Goal: Information Seeking & Learning: Learn about a topic

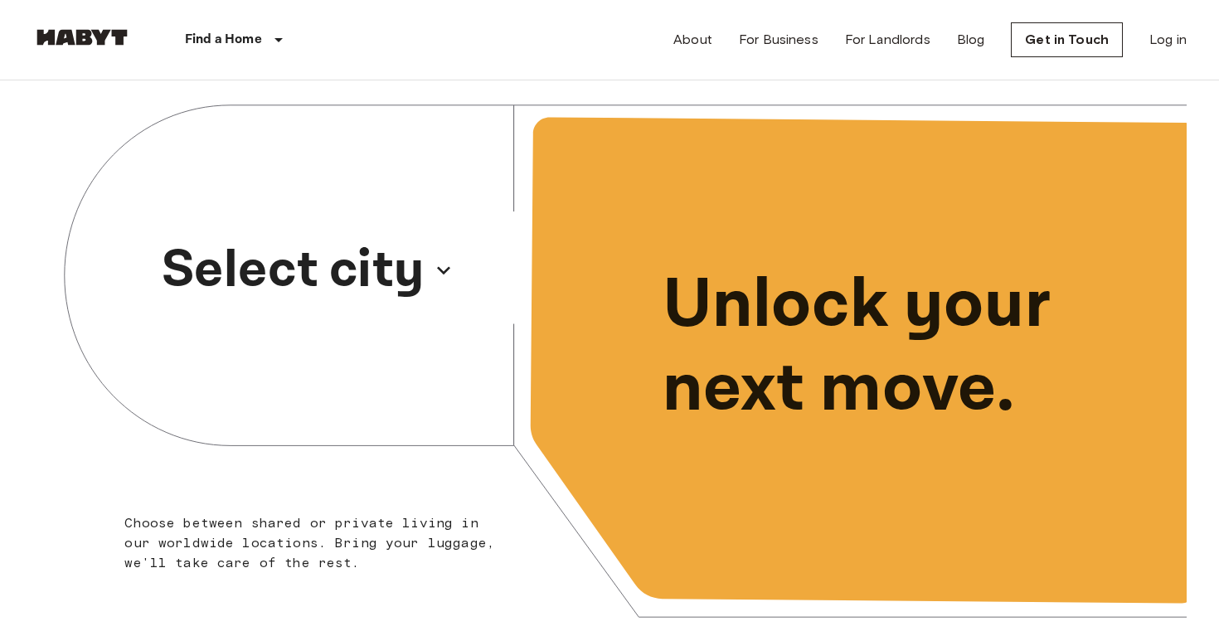
click at [329, 254] on p "Select city" at bounding box center [293, 270] width 263 height 80
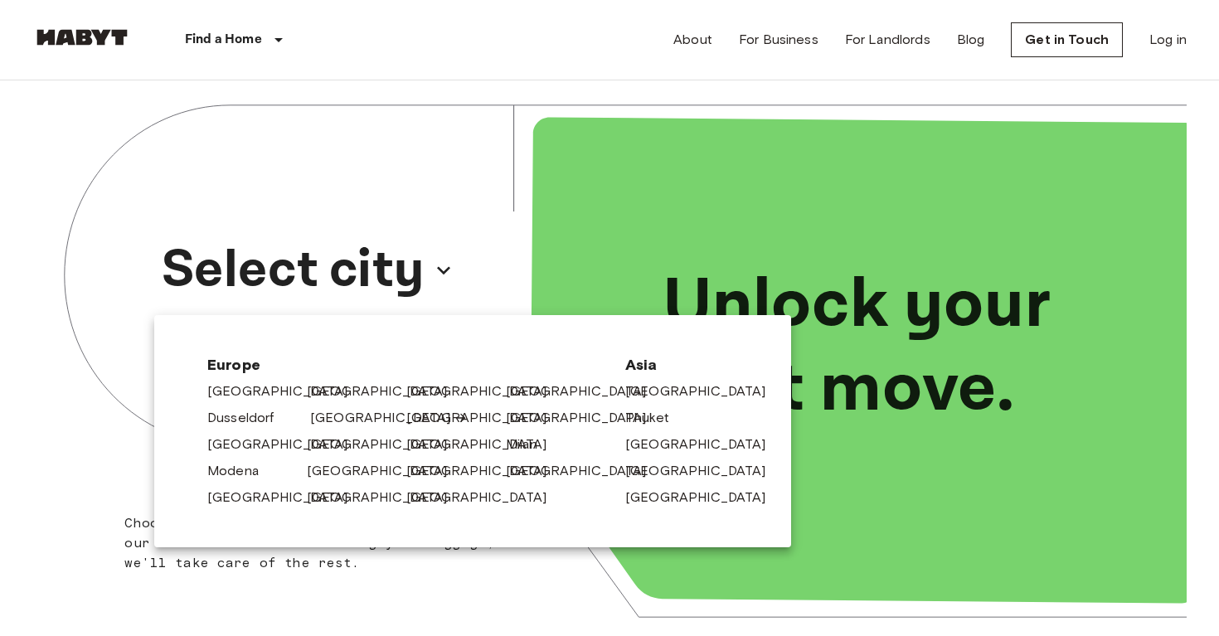
click at [342, 422] on link "[GEOGRAPHIC_DATA]" at bounding box center [388, 418] width 157 height 20
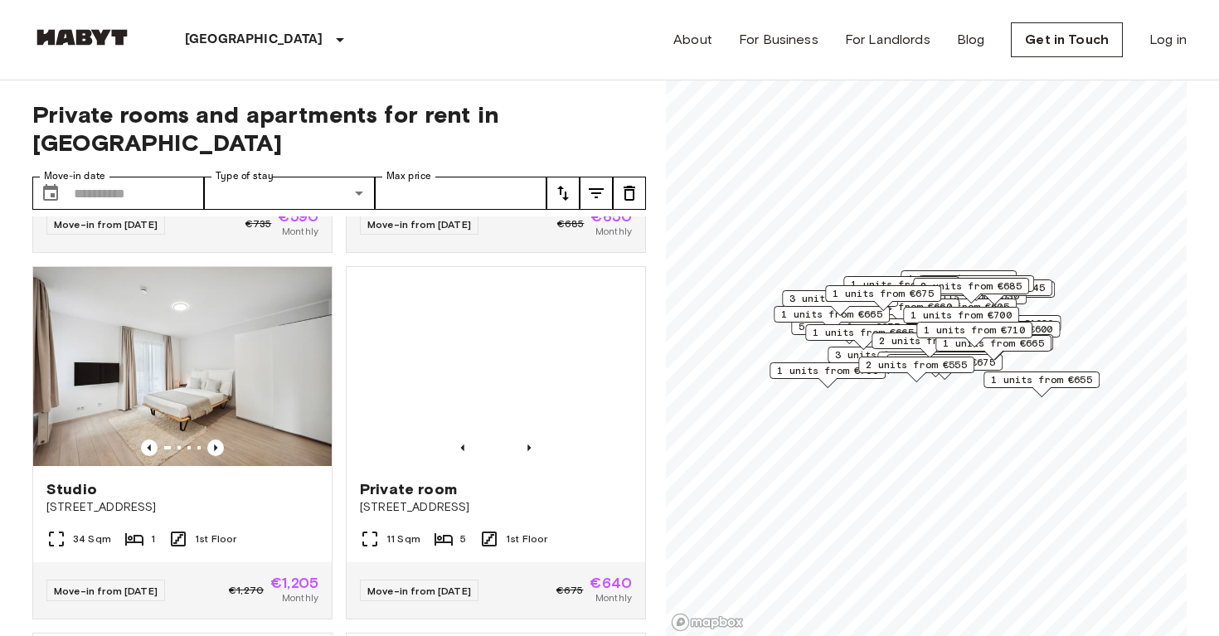
scroll to position [691, 0]
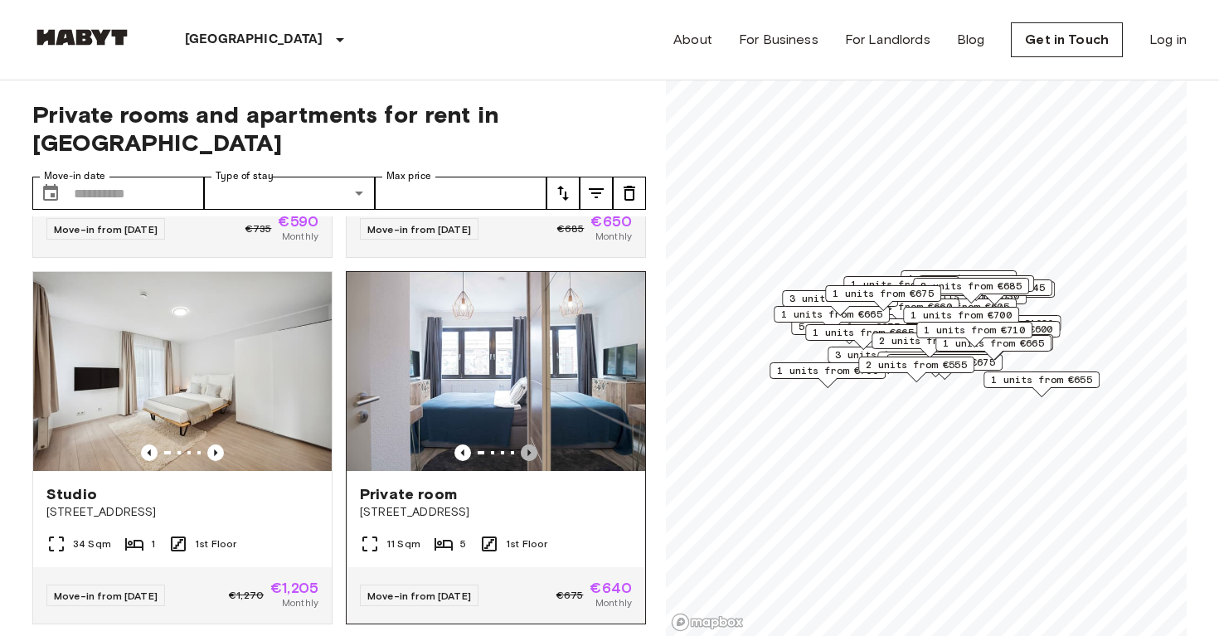
click at [536, 444] on icon "Previous image" at bounding box center [529, 452] width 17 height 17
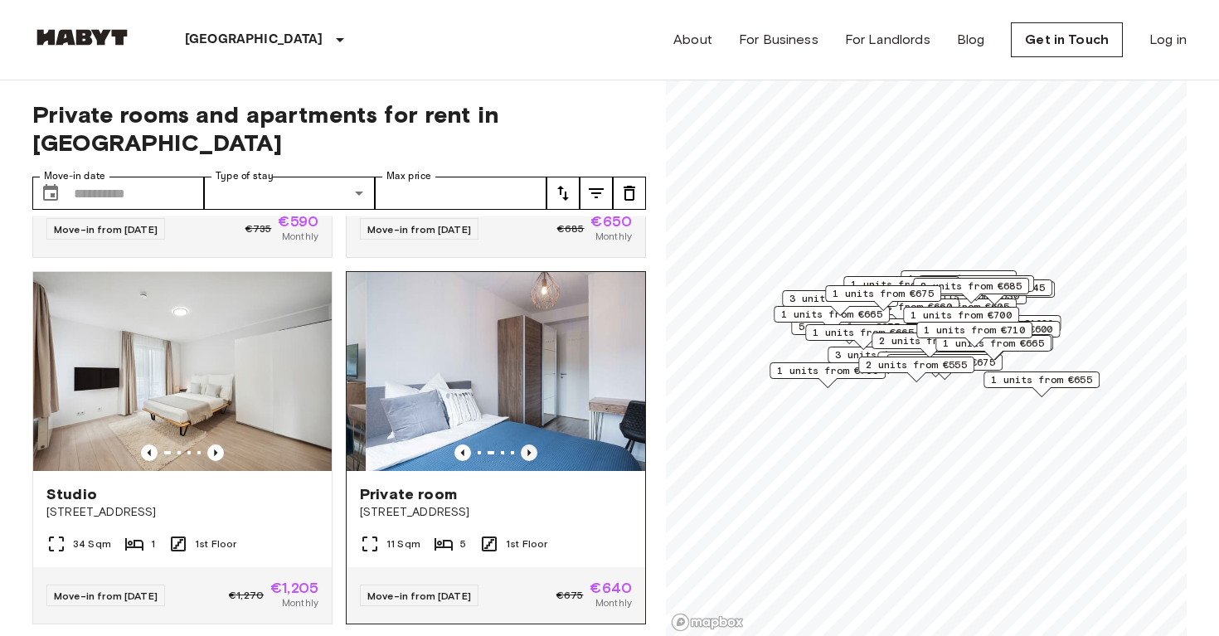
click at [536, 444] on icon "Previous image" at bounding box center [529, 452] width 17 height 17
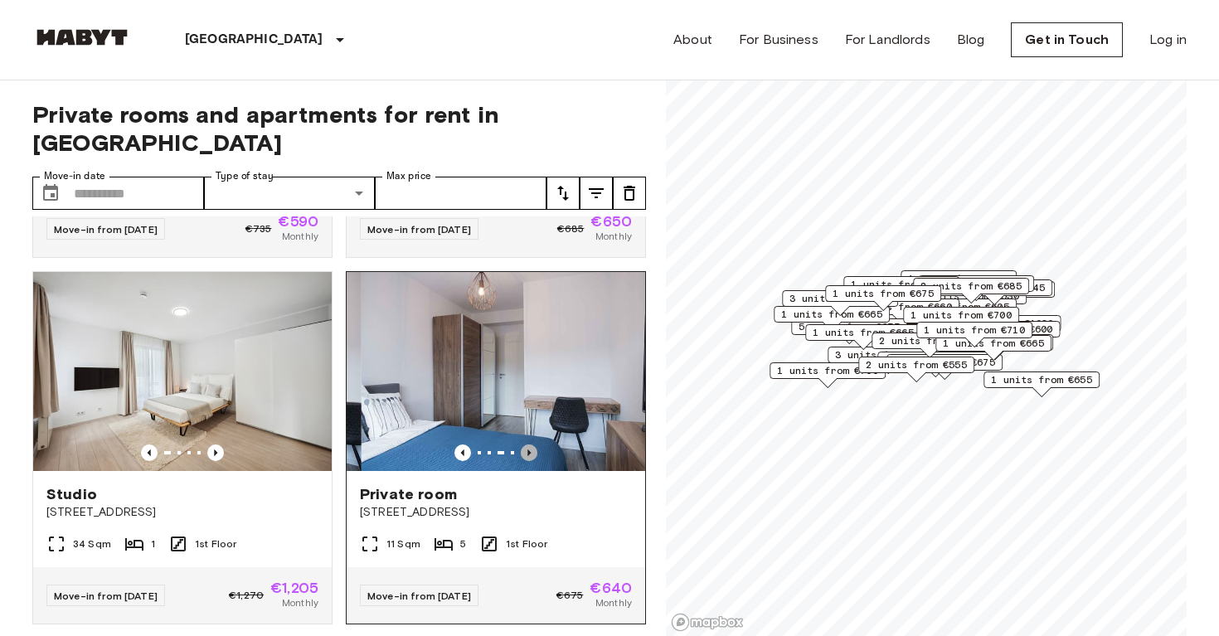
click at [536, 444] on icon "Previous image" at bounding box center [529, 452] width 17 height 17
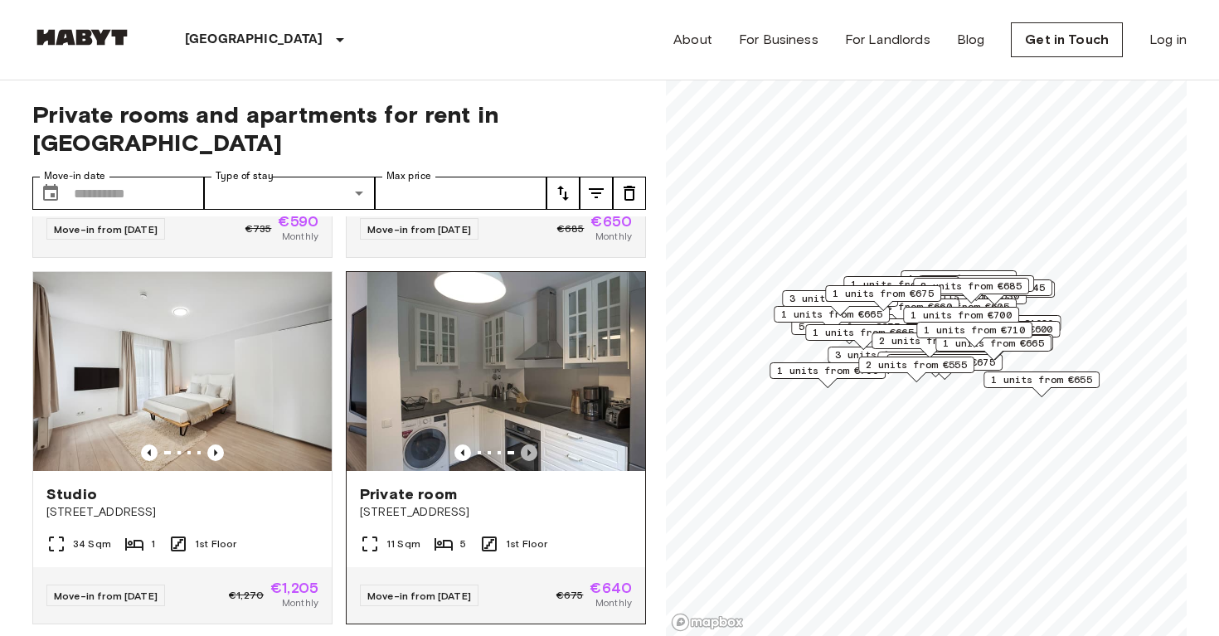
click at [536, 444] on icon "Previous image" at bounding box center [529, 452] width 17 height 17
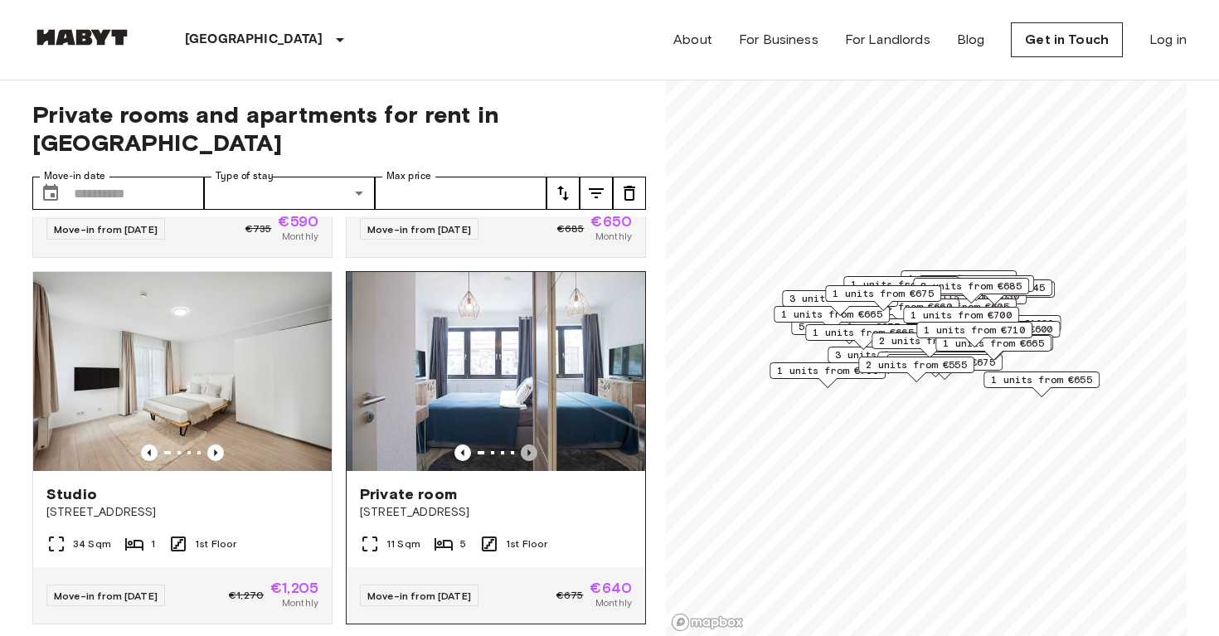
click at [536, 444] on icon "Previous image" at bounding box center [529, 452] width 17 height 17
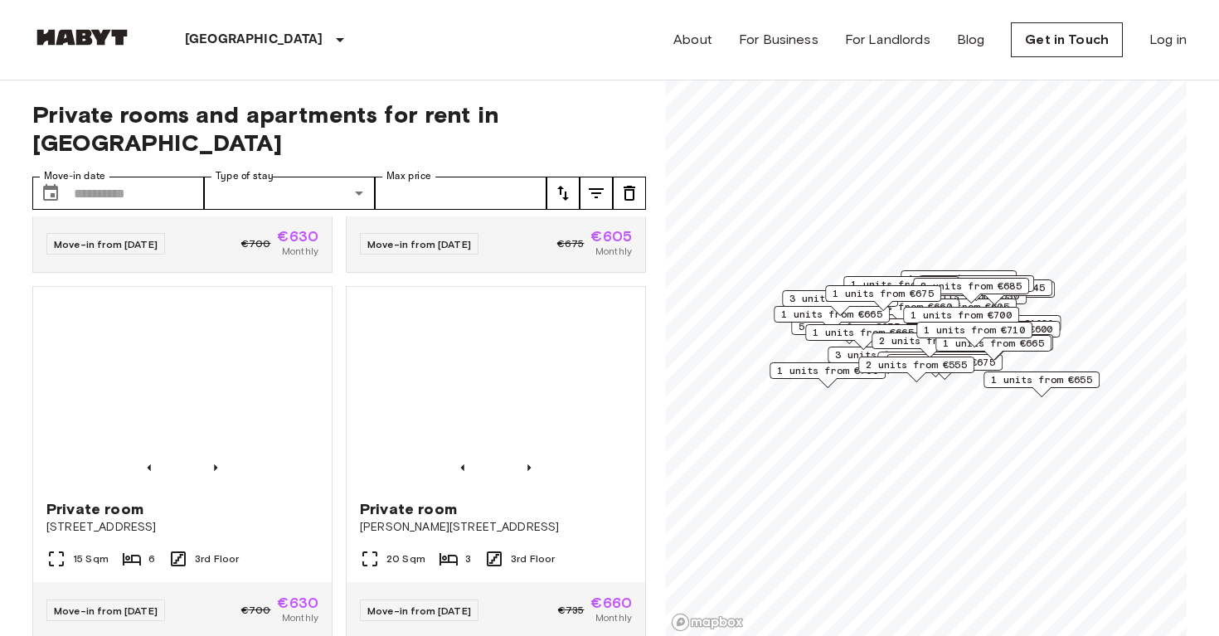
scroll to position [2512, 0]
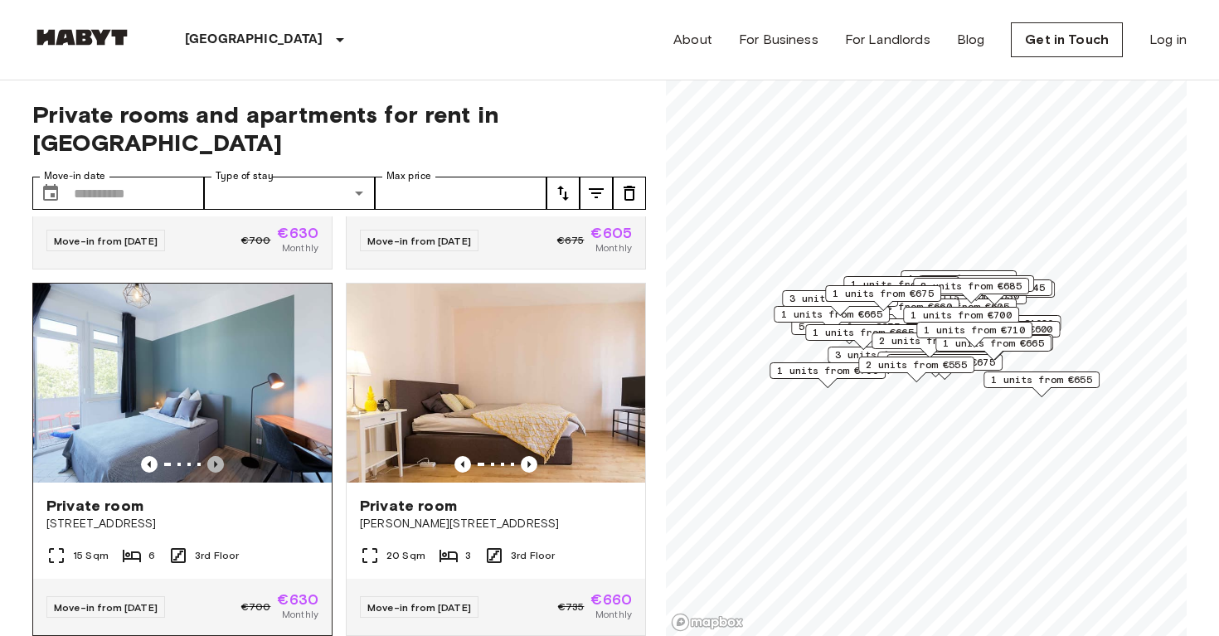
click at [219, 456] on icon "Previous image" at bounding box center [215, 464] width 17 height 17
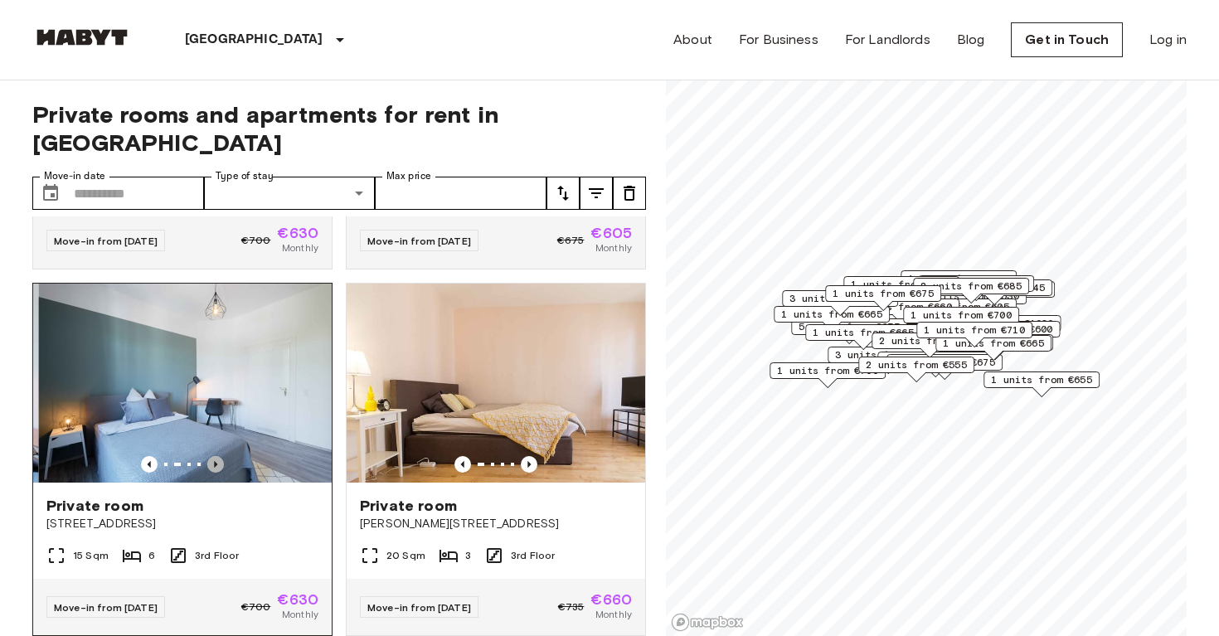
click at [219, 456] on icon "Previous image" at bounding box center [215, 464] width 17 height 17
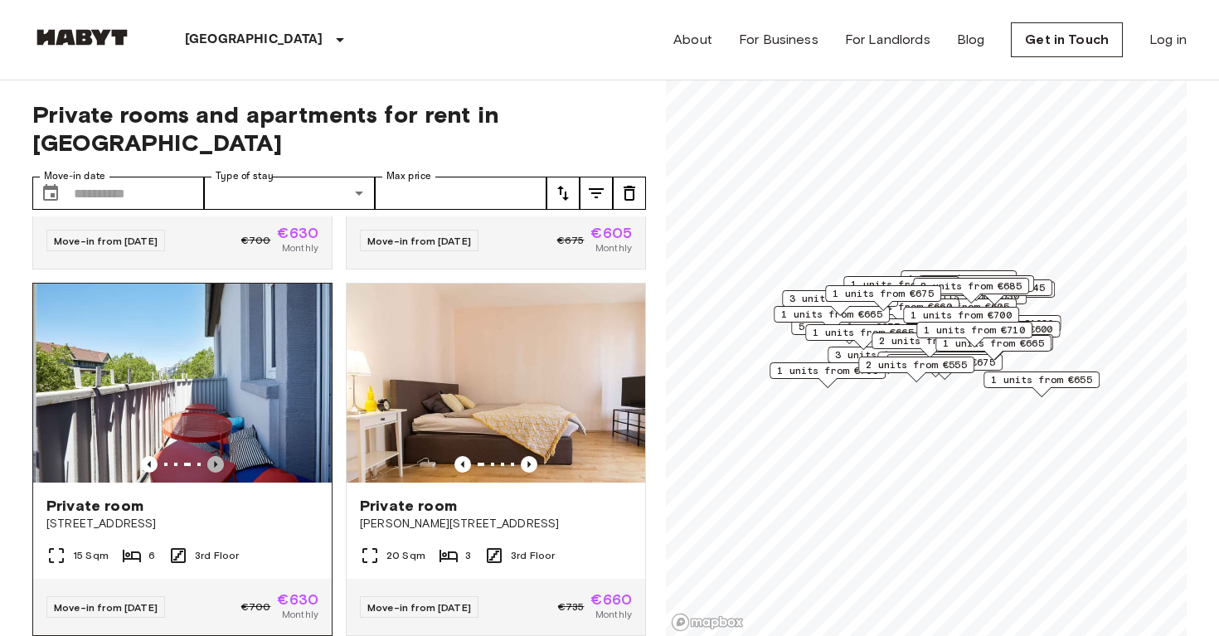
click at [219, 456] on icon "Previous image" at bounding box center [215, 464] width 17 height 17
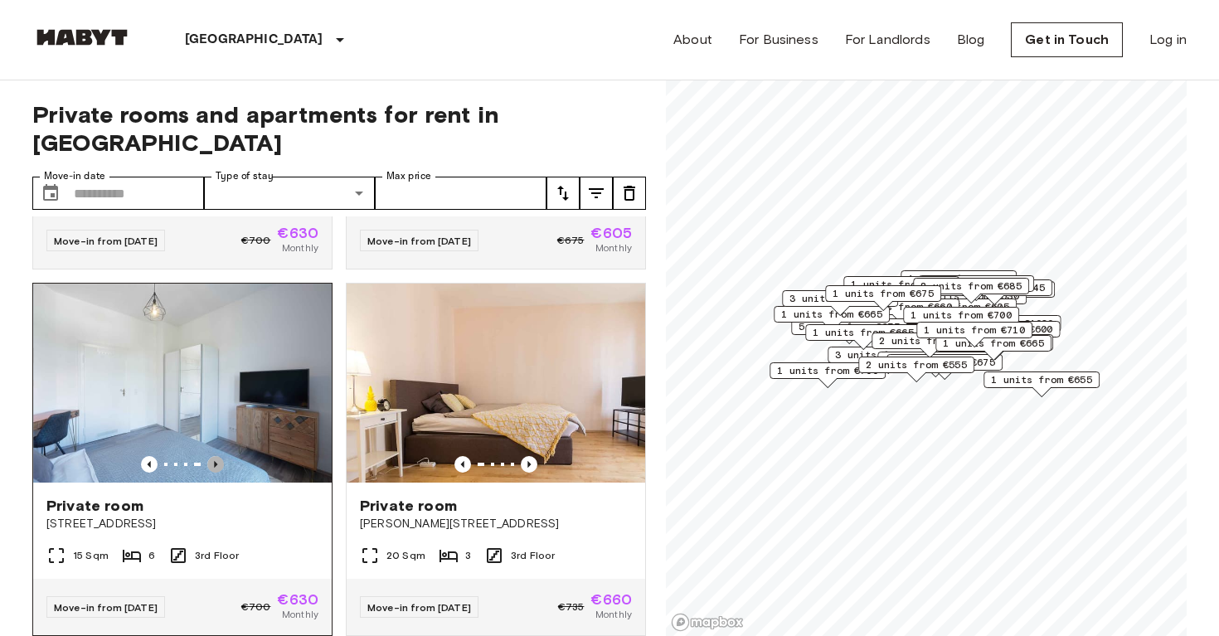
click at [220, 456] on icon "Previous image" at bounding box center [215, 464] width 17 height 17
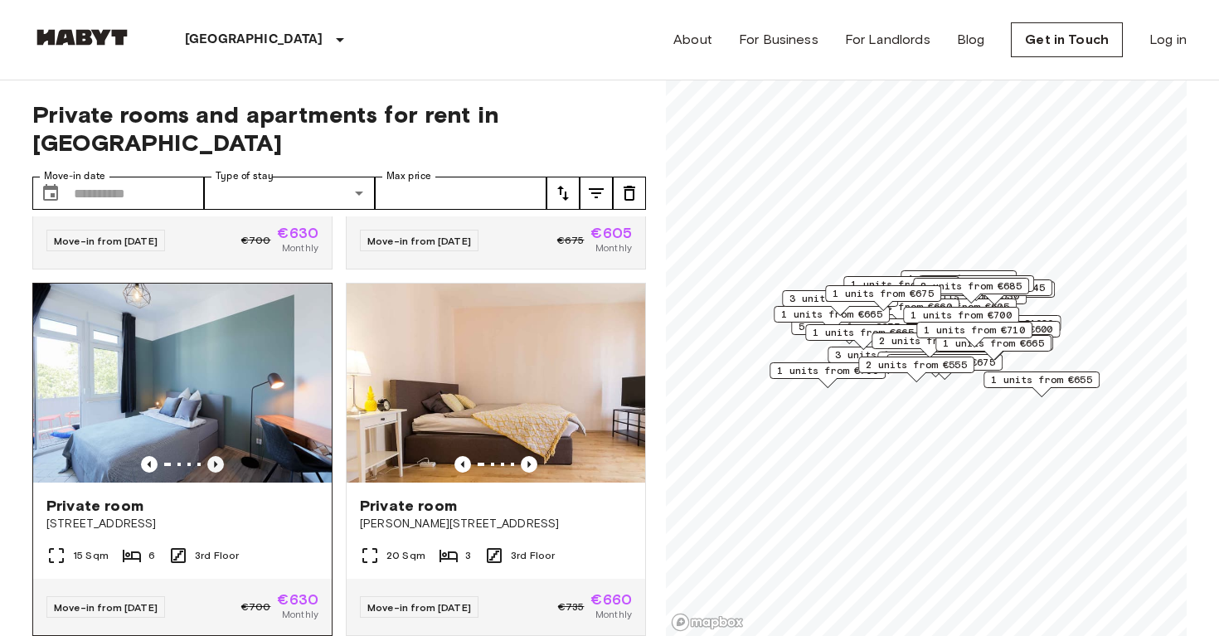
click at [220, 456] on icon "Previous image" at bounding box center [215, 464] width 17 height 17
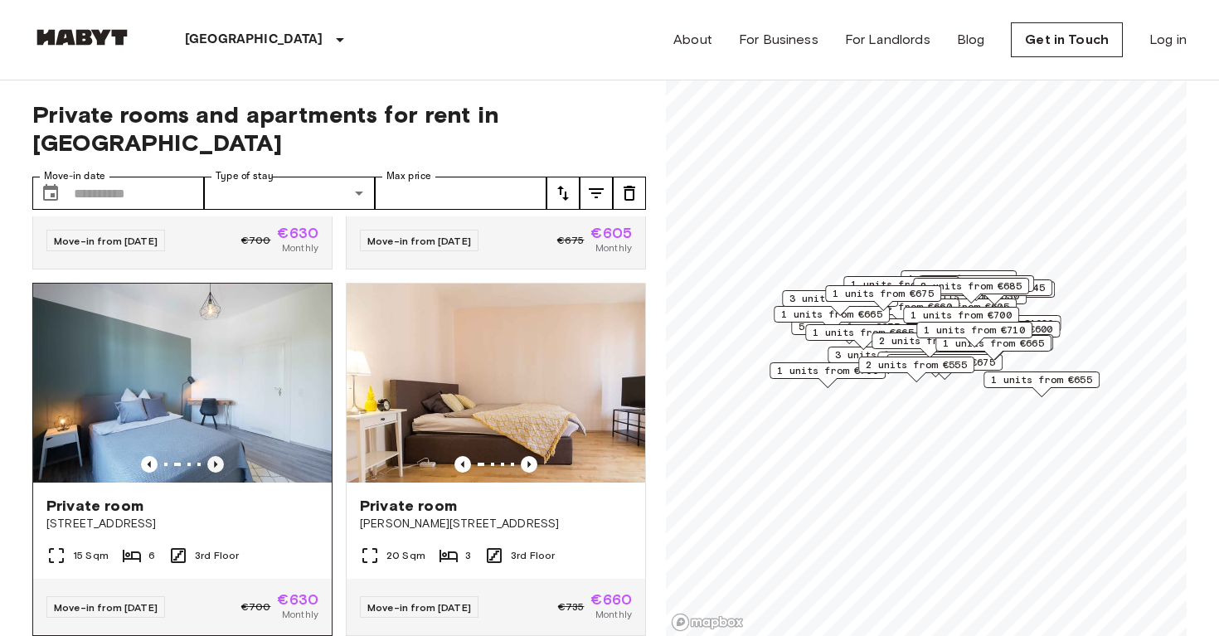
click at [220, 456] on icon "Previous image" at bounding box center [215, 464] width 17 height 17
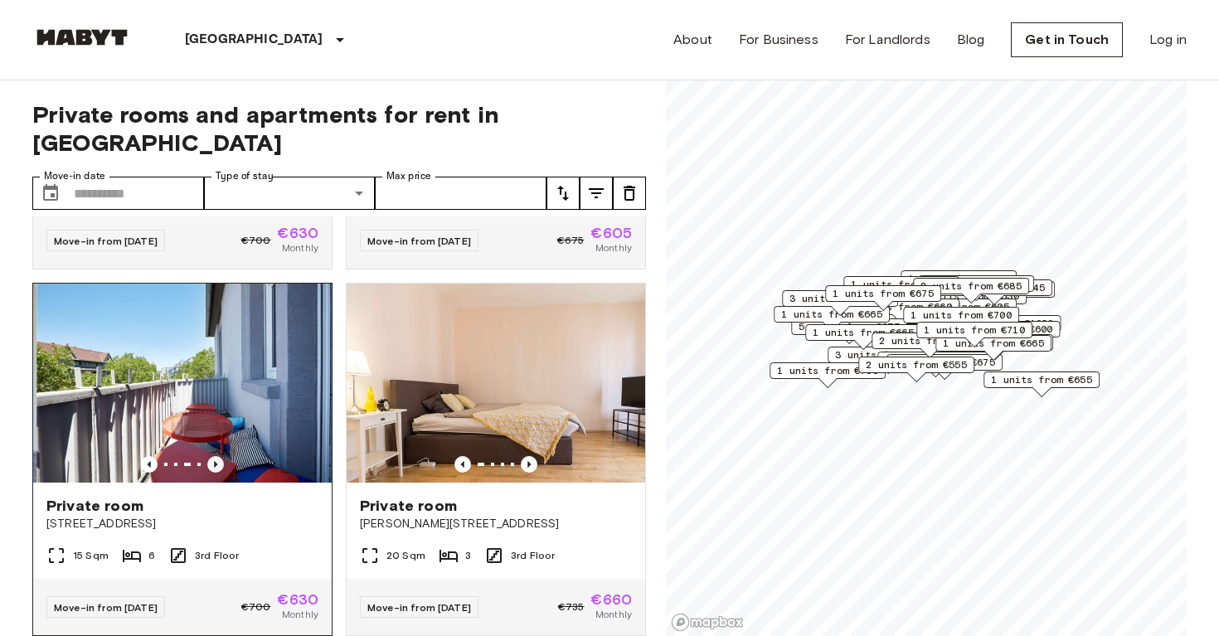
click at [220, 456] on icon "Previous image" at bounding box center [215, 464] width 17 height 17
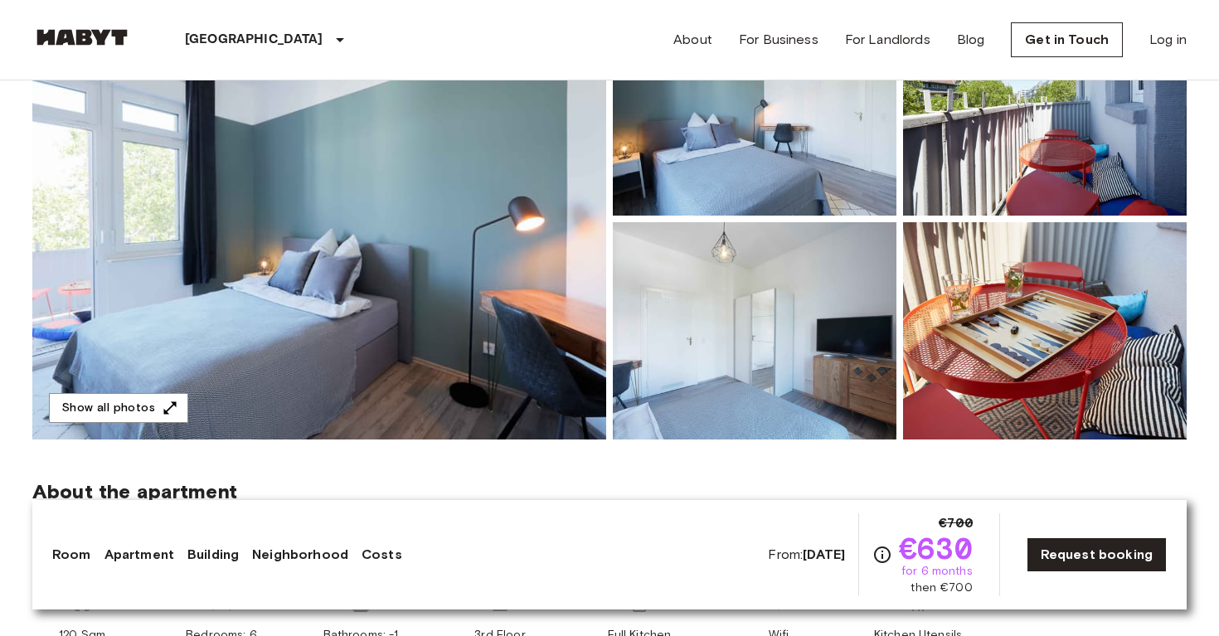
scroll to position [235, 0]
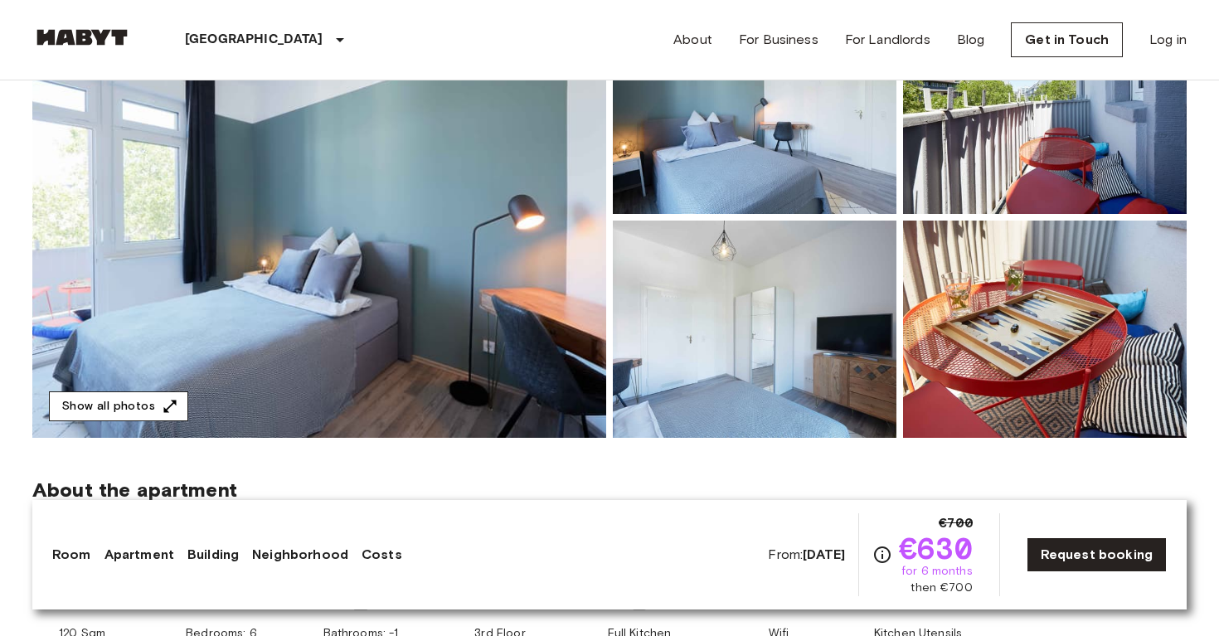
click at [97, 410] on button "Show all photos" at bounding box center [118, 406] width 139 height 31
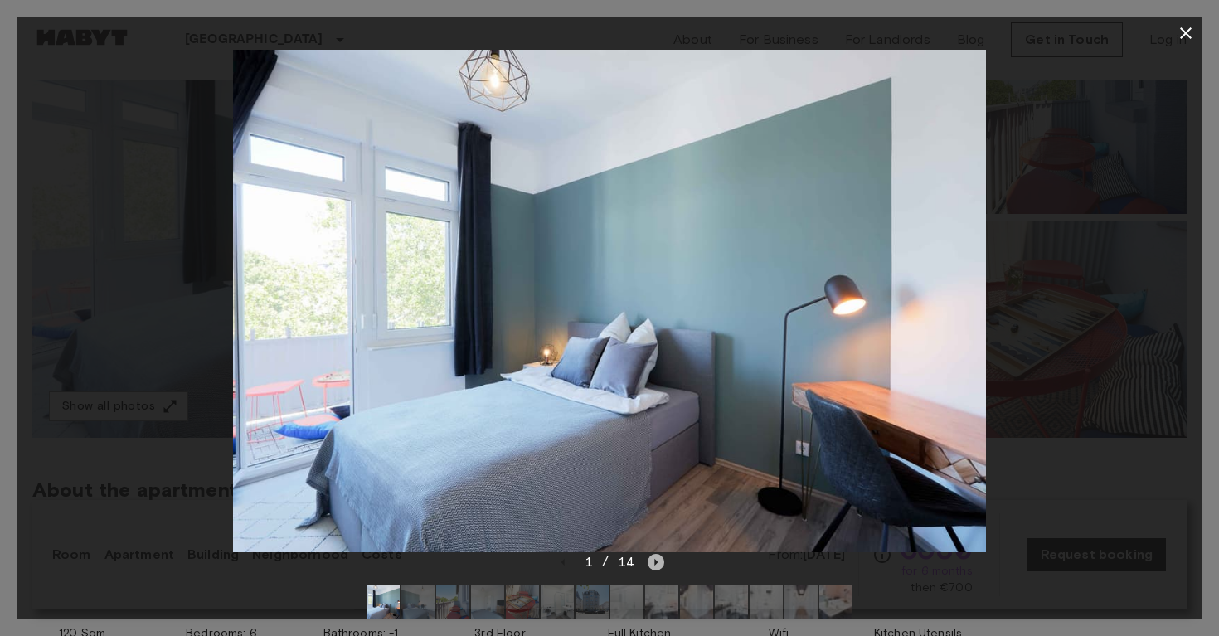
click at [655, 565] on icon "Next image" at bounding box center [655, 562] width 17 height 17
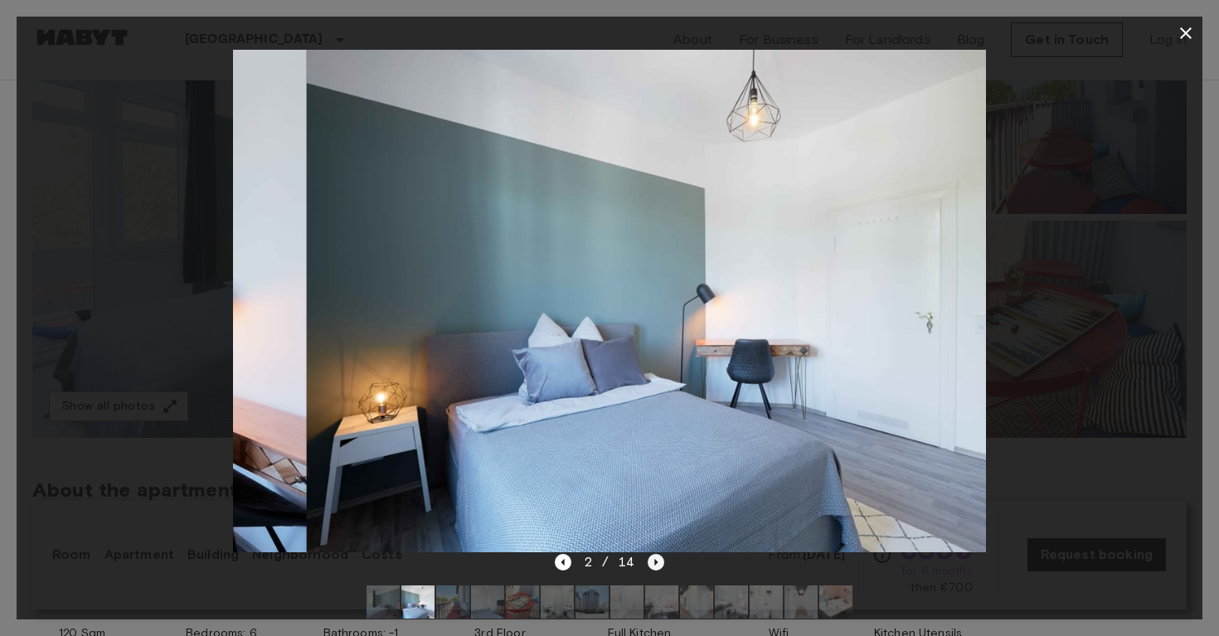
click at [655, 565] on icon "Next image" at bounding box center [655, 562] width 17 height 17
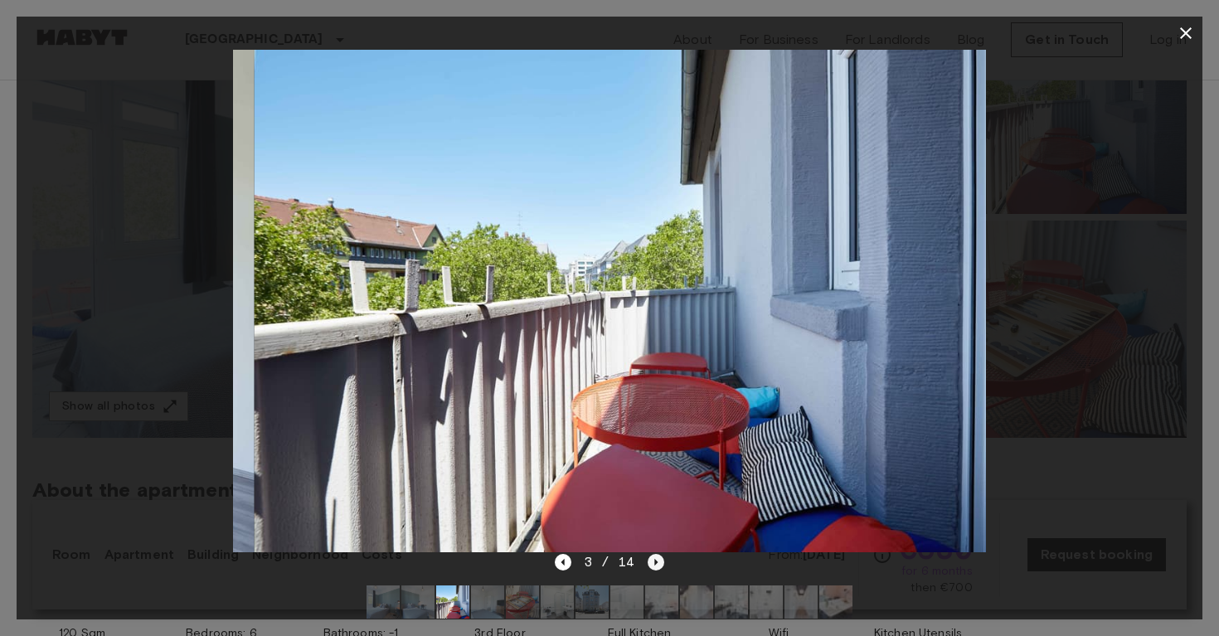
click at [655, 565] on icon "Next image" at bounding box center [655, 562] width 17 height 17
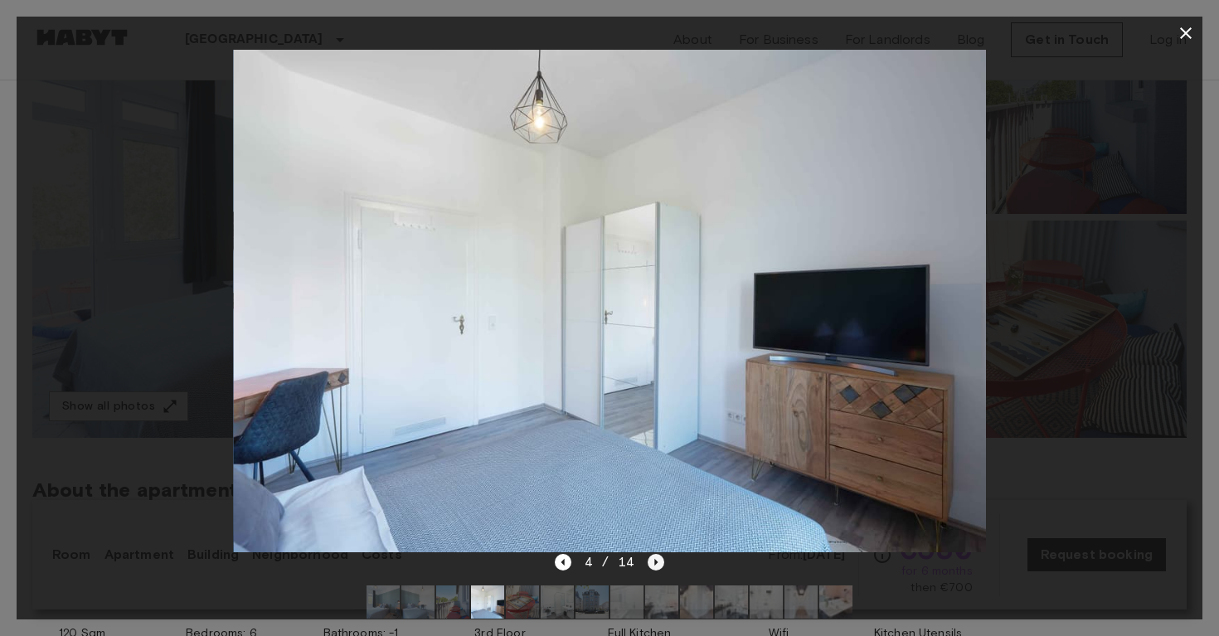
click at [655, 565] on icon "Next image" at bounding box center [655, 562] width 17 height 17
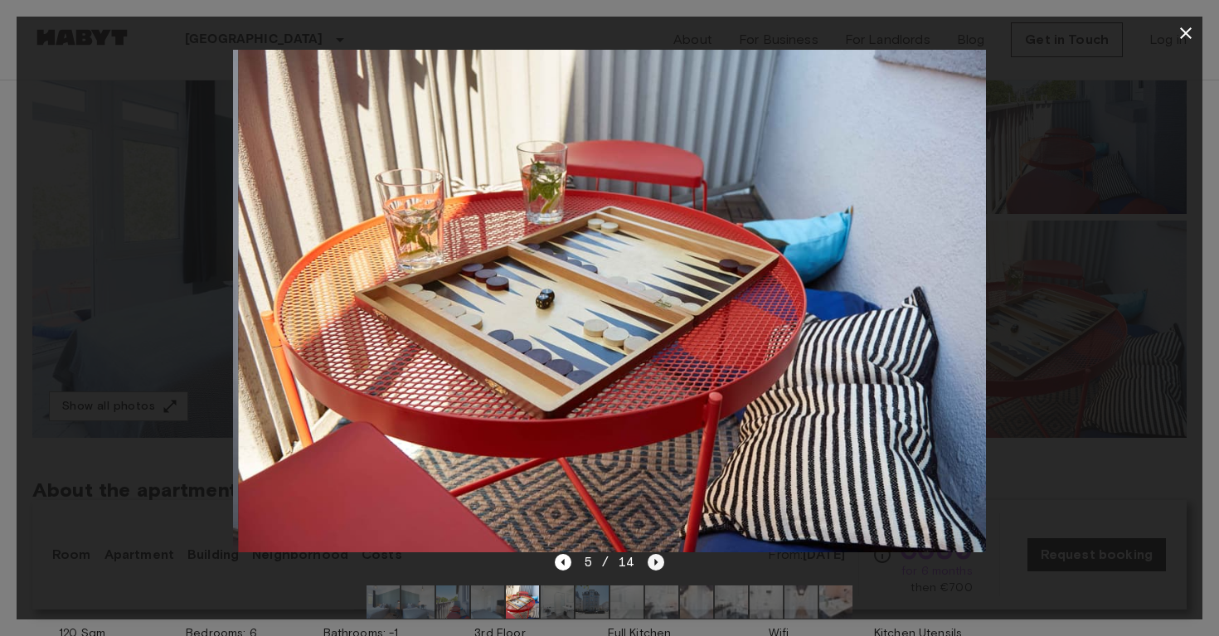
click at [655, 565] on icon "Next image" at bounding box center [655, 562] width 17 height 17
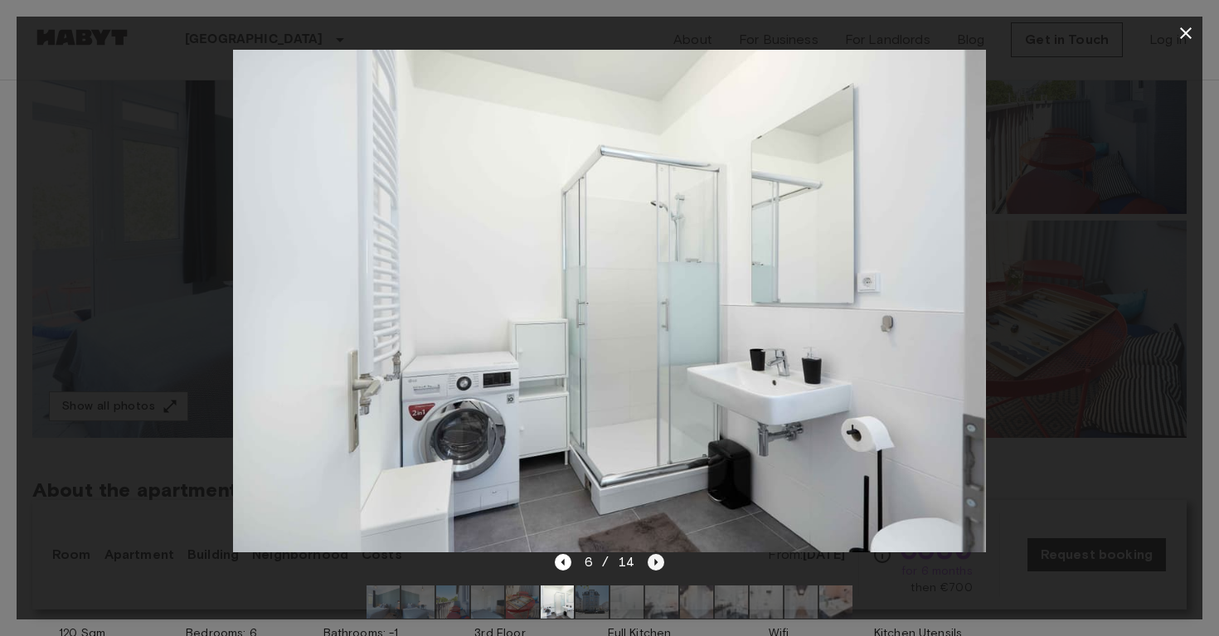
click at [655, 565] on icon "Next image" at bounding box center [655, 562] width 17 height 17
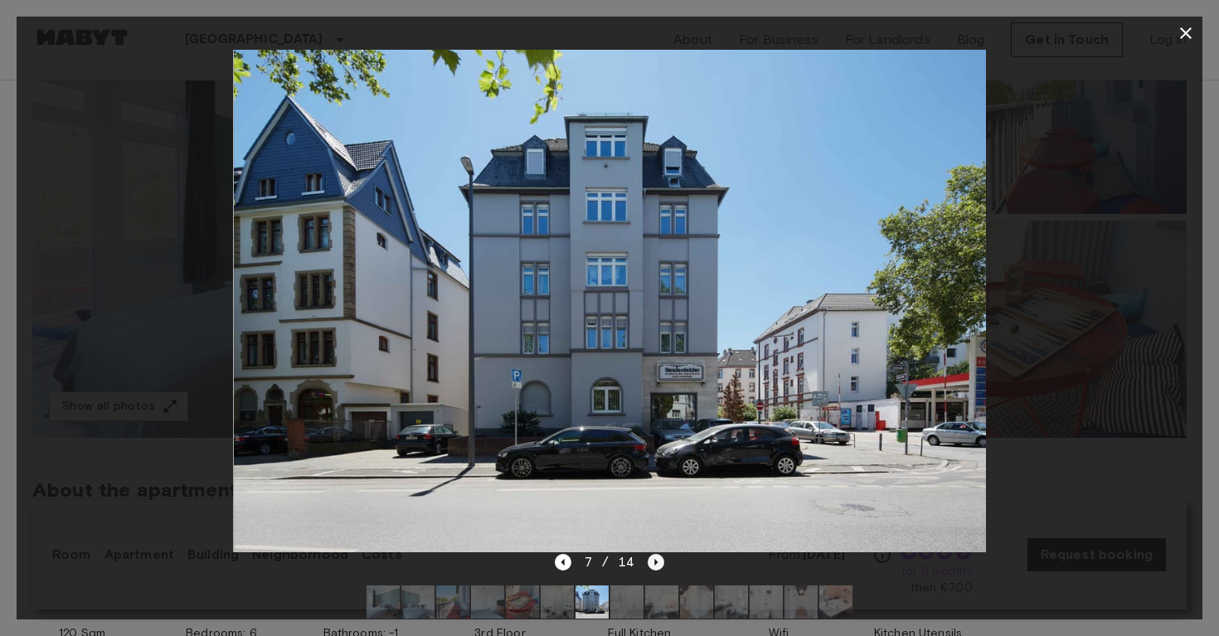
click at [655, 565] on icon "Next image" at bounding box center [655, 562] width 17 height 17
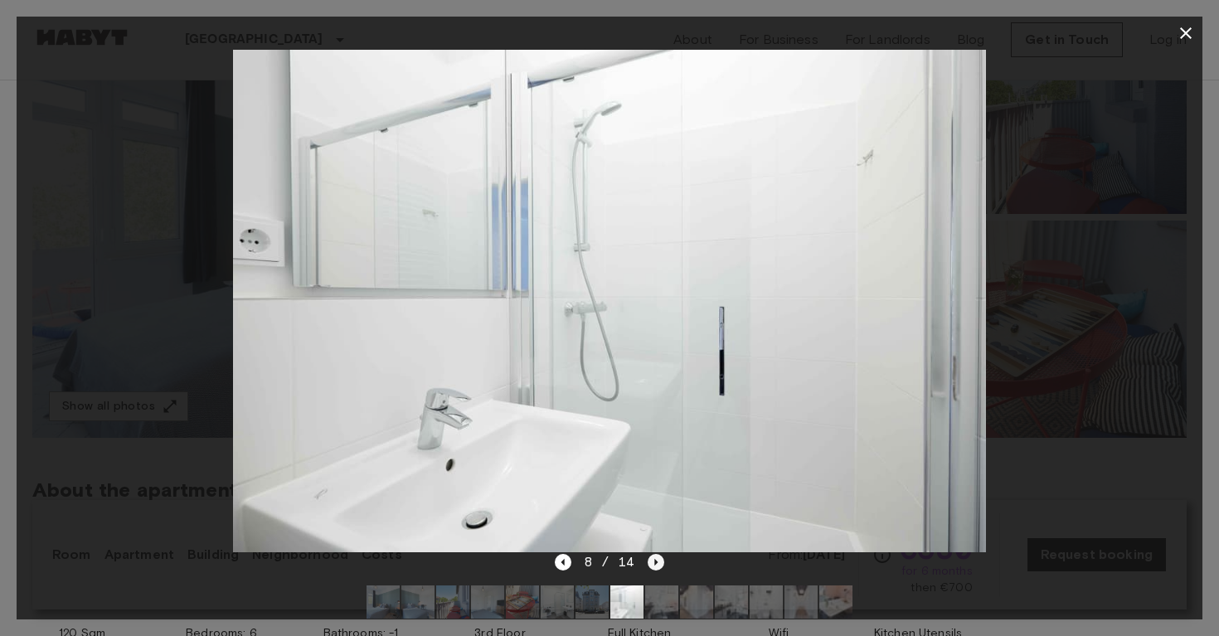
click at [655, 565] on icon "Next image" at bounding box center [655, 562] width 17 height 17
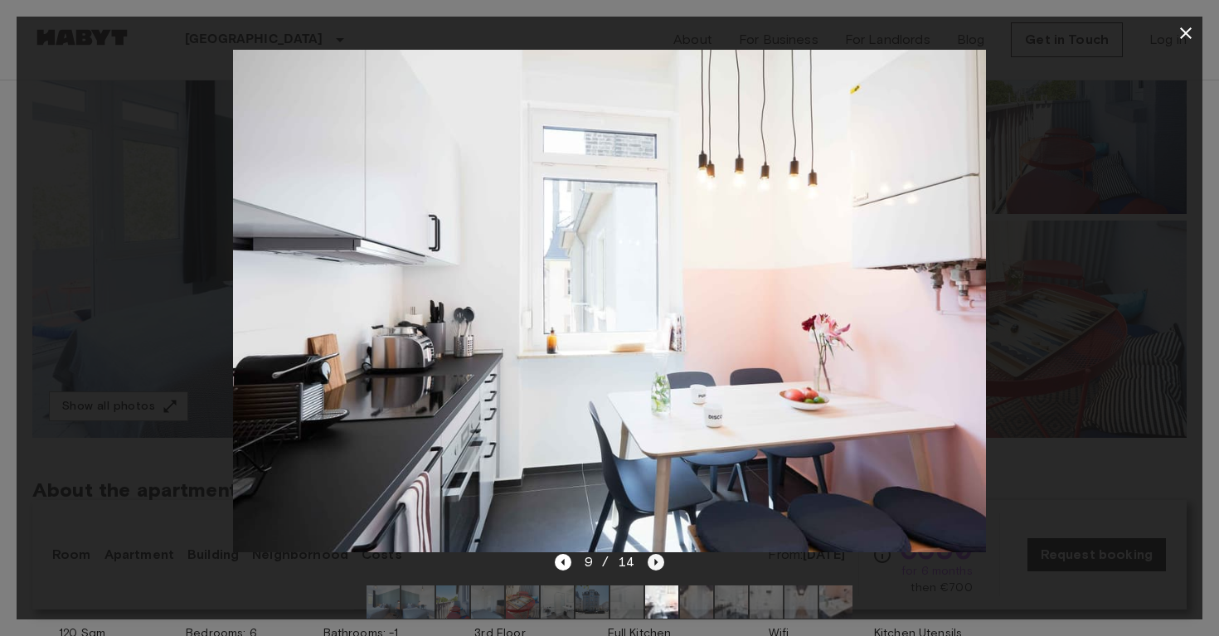
click at [655, 565] on icon "Next image" at bounding box center [655, 562] width 17 height 17
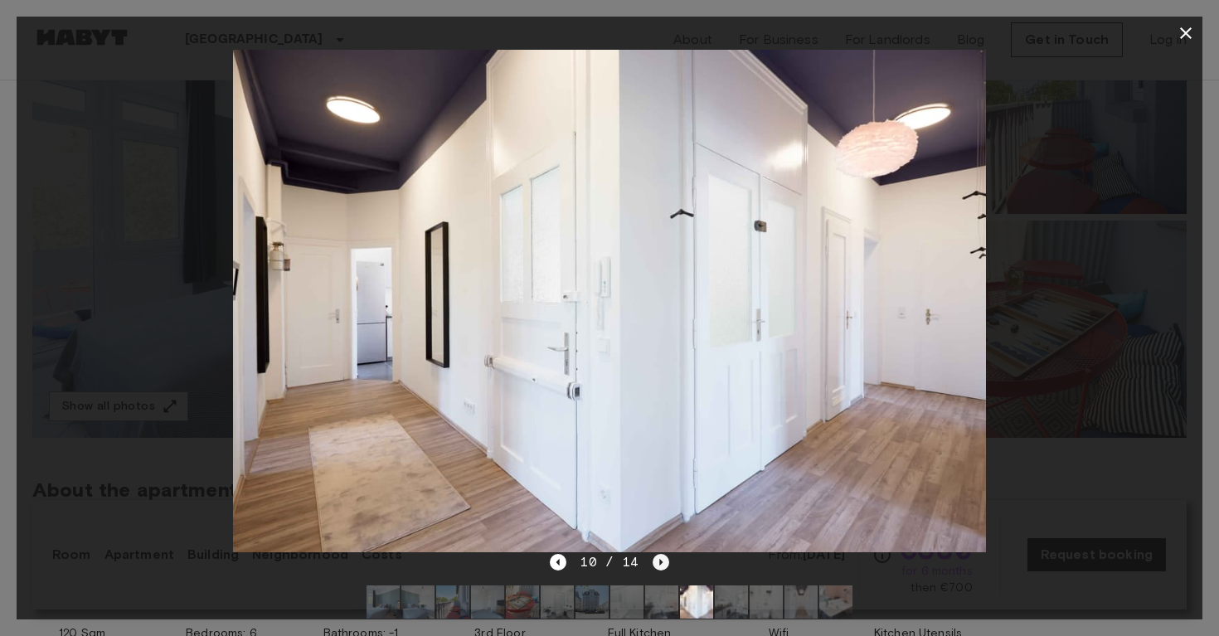
click at [655, 565] on icon "Next image" at bounding box center [660, 562] width 17 height 17
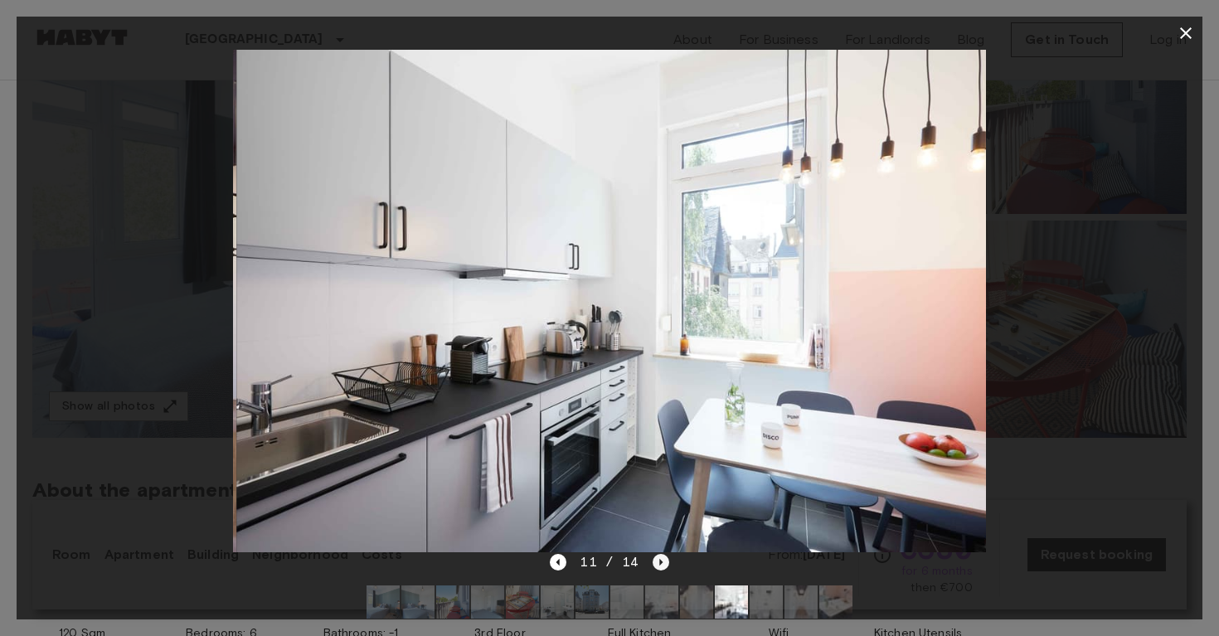
click at [655, 565] on icon "Next image" at bounding box center [660, 562] width 17 height 17
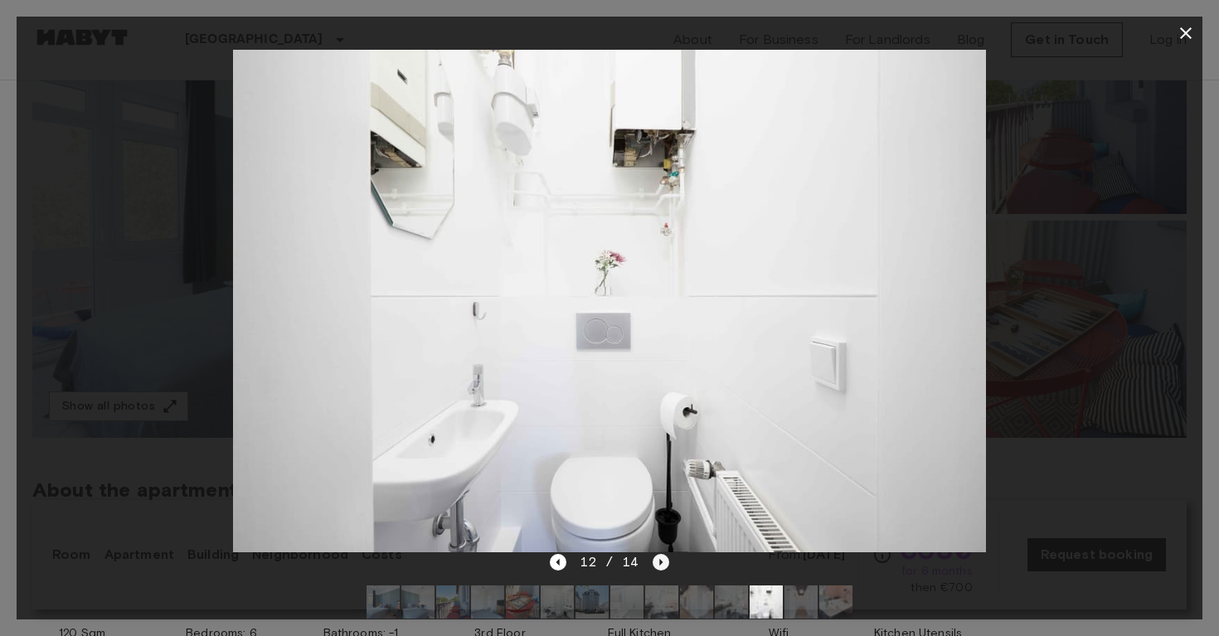
click at [655, 565] on icon "Next image" at bounding box center [660, 562] width 17 height 17
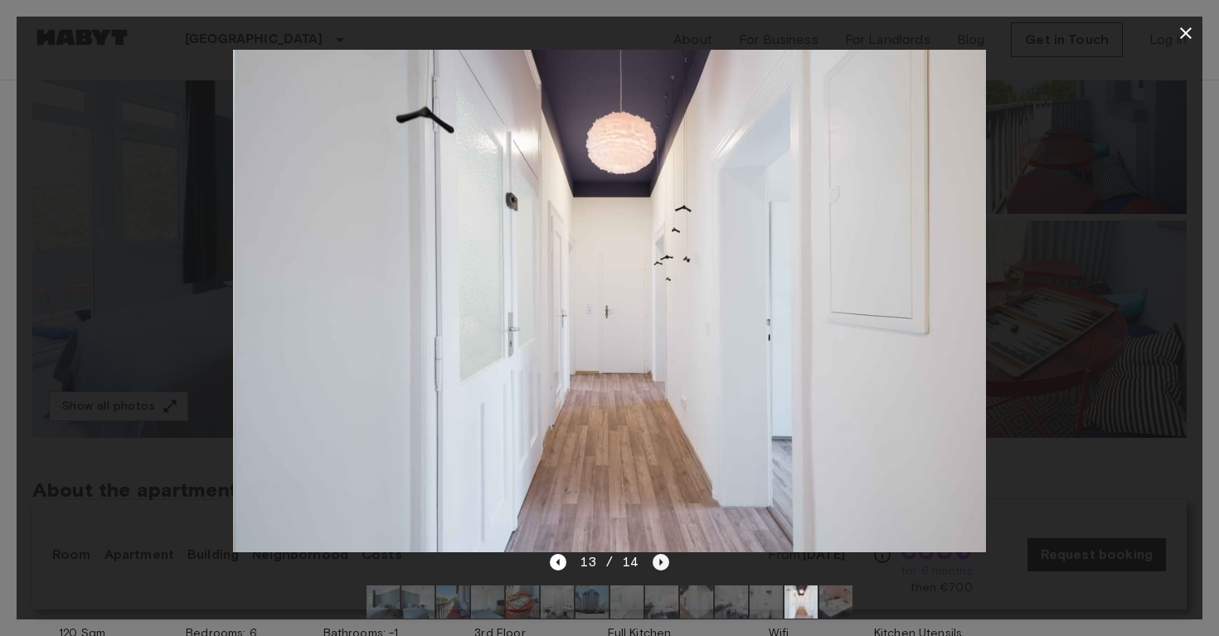
click at [655, 565] on icon "Next image" at bounding box center [660, 562] width 17 height 17
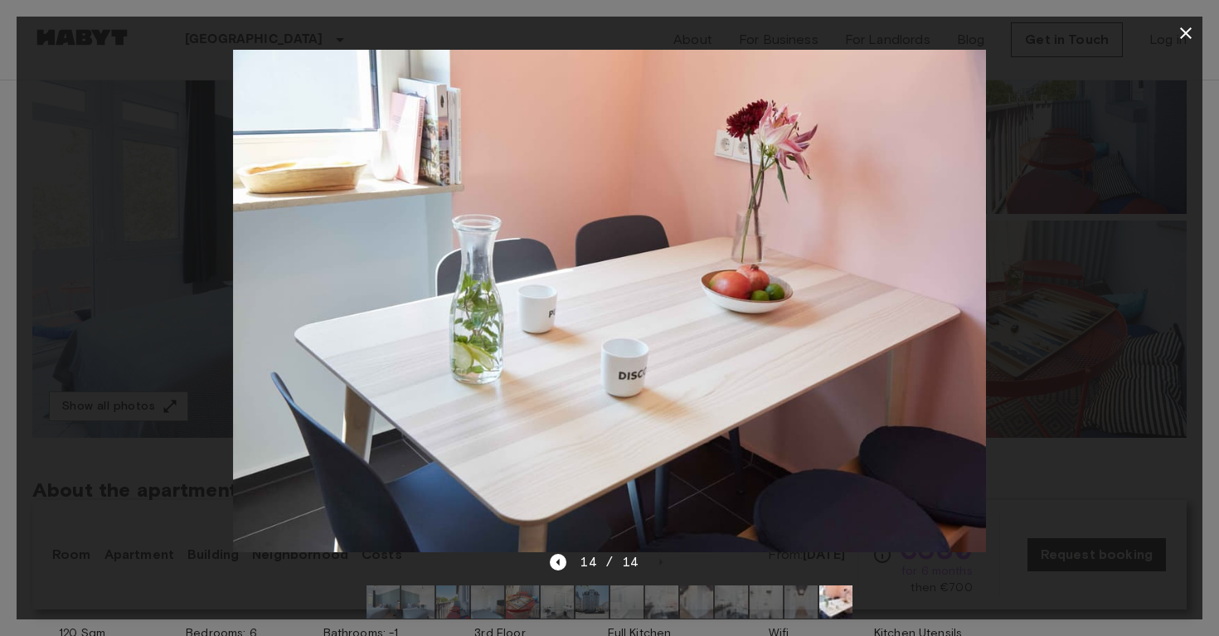
click at [1194, 36] on icon "button" at bounding box center [1185, 33] width 20 height 20
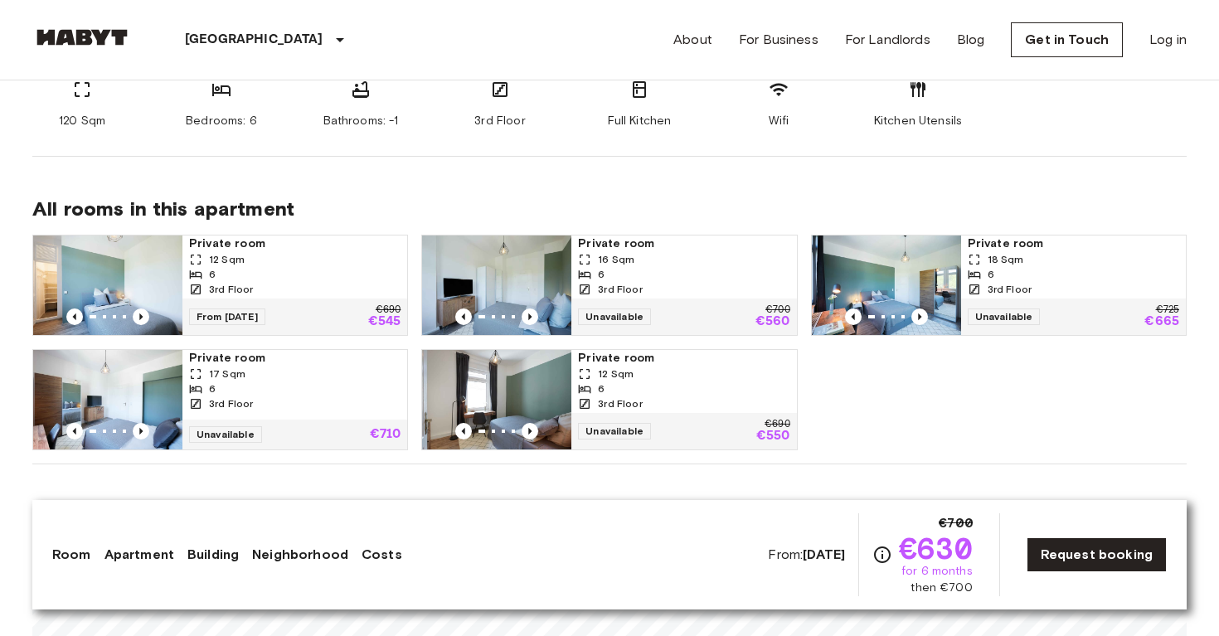
scroll to position [739, 0]
